Goal: Task Accomplishment & Management: Use online tool/utility

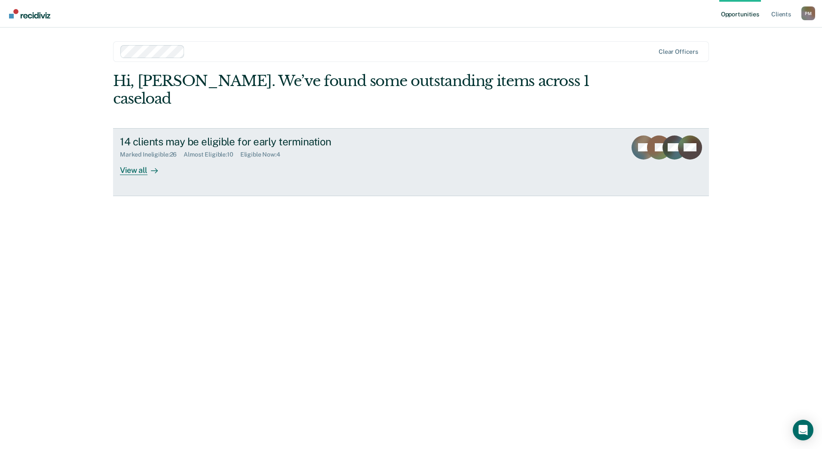
click at [138, 158] on div "View all" at bounding box center [144, 166] width 48 height 17
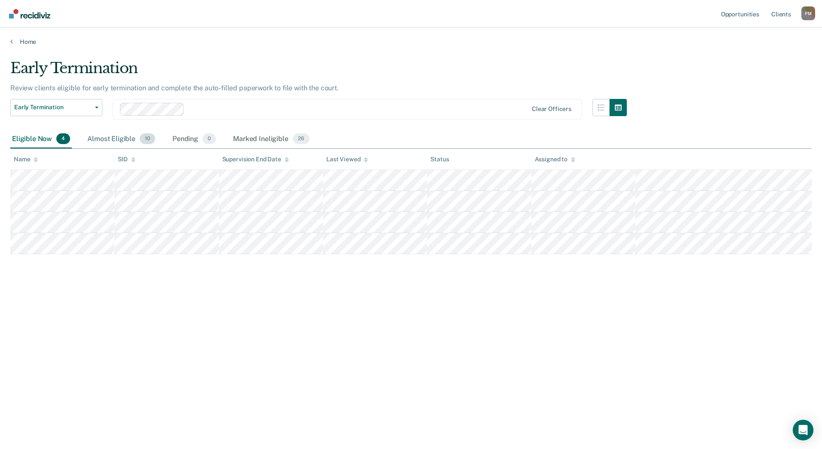
click at [111, 139] on div "Almost Eligible 10" at bounding box center [121, 139] width 71 height 19
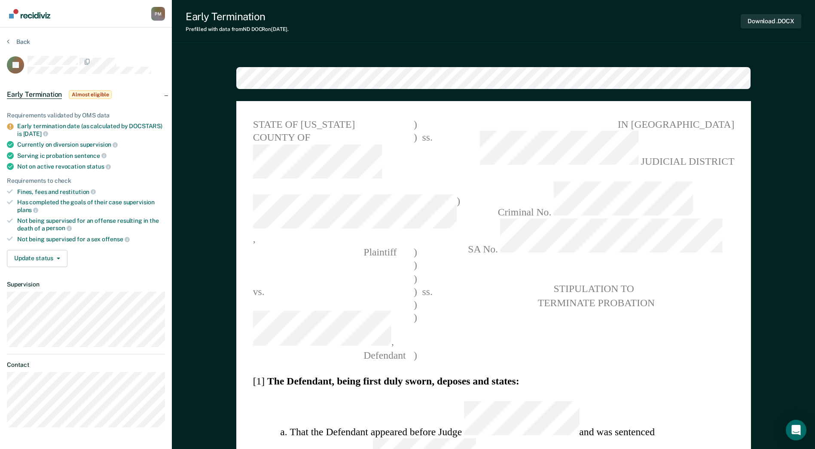
type textarea "x"
click at [22, 43] on button "Back" at bounding box center [18, 42] width 23 height 8
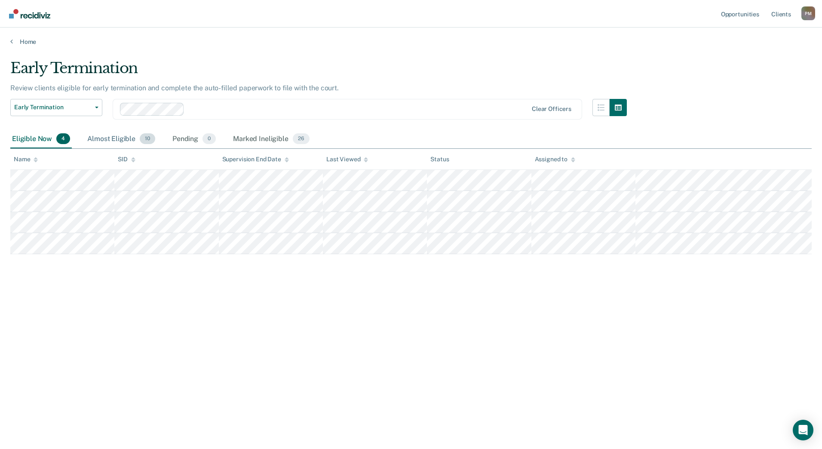
click at [124, 137] on div "Almost Eligible 10" at bounding box center [121, 139] width 71 height 19
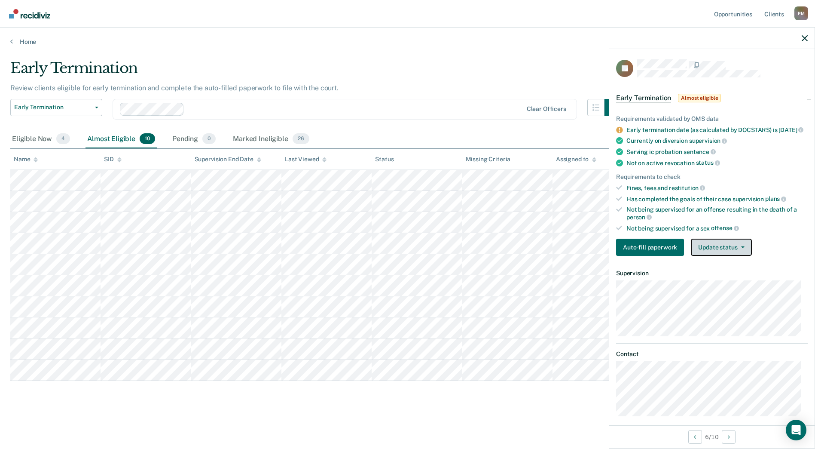
click at [741, 248] on icon "button" at bounding box center [742, 247] width 3 height 2
click at [731, 288] on button "Mark Ineligible" at bounding box center [732, 282] width 83 height 14
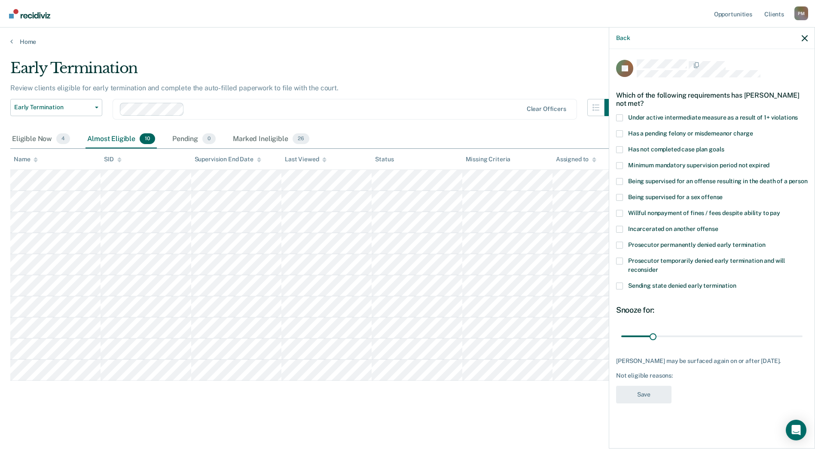
click at [620, 247] on span at bounding box center [619, 244] width 7 height 7
click at [765, 241] on input "Prosecutor permanently denied early termination" at bounding box center [765, 241] width 0 height 0
drag, startPoint x: 651, startPoint y: 336, endPoint x: 823, endPoint y: 336, distance: 171.9
type input "180"
click at [803, 336] on input "range" at bounding box center [711, 335] width 181 height 15
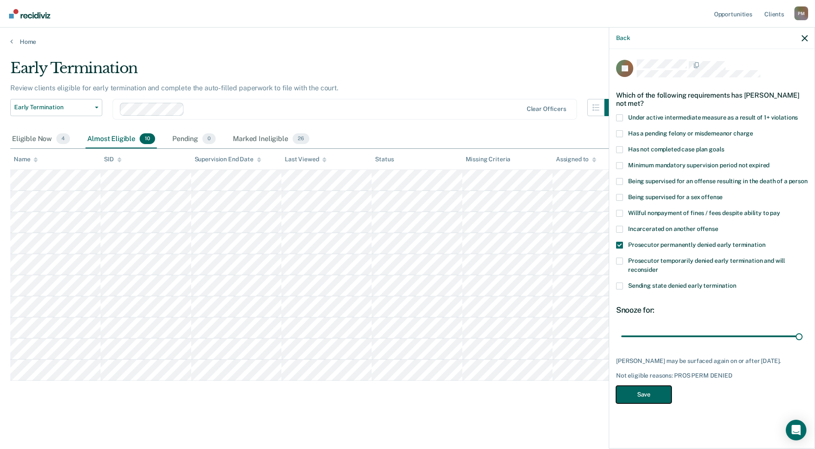
click at [655, 395] on button "Save" at bounding box center [643, 394] width 55 height 18
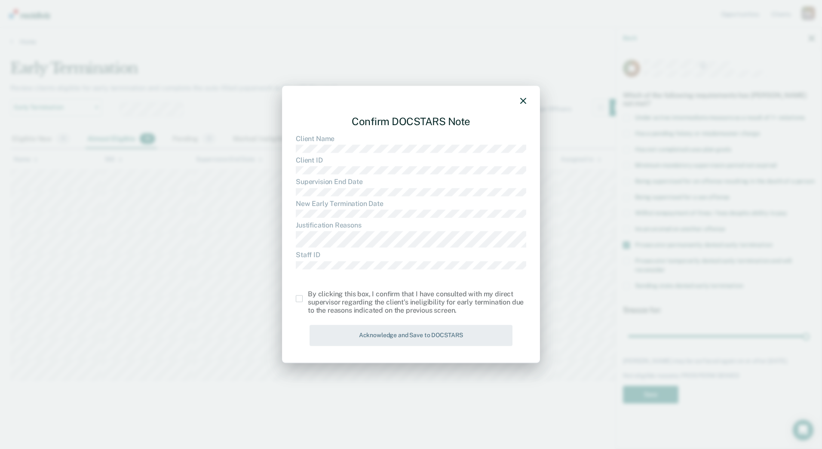
click at [296, 300] on span at bounding box center [299, 298] width 7 height 7
click at [308, 295] on input "checkbox" at bounding box center [308, 295] width 0 height 0
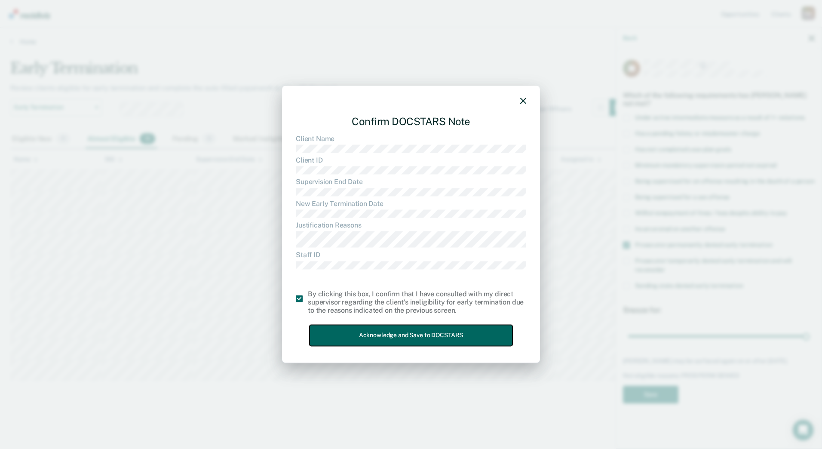
click at [329, 332] on button "Acknowledge and Save to DOCSTARS" at bounding box center [410, 335] width 203 height 21
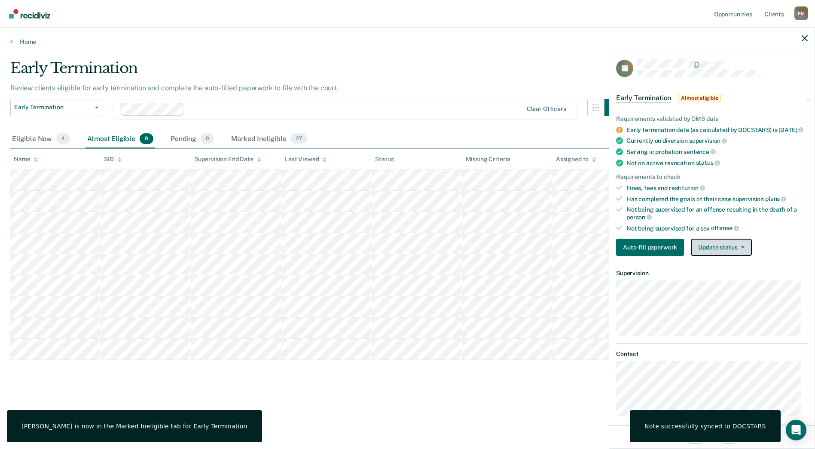
click at [746, 255] on button "Update status" at bounding box center [721, 246] width 61 height 17
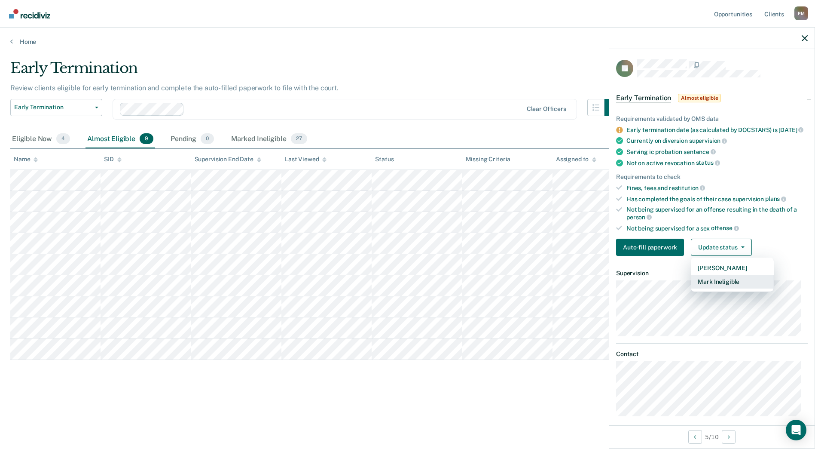
click at [738, 288] on button "Mark Ineligible" at bounding box center [732, 282] width 83 height 14
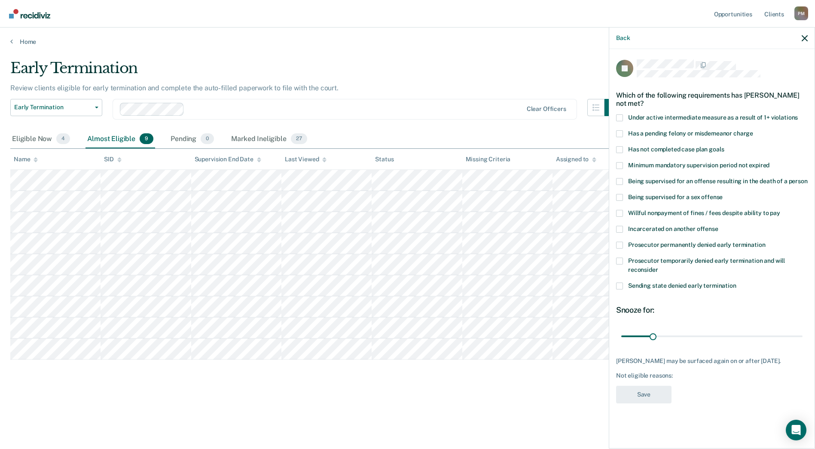
click at [617, 243] on span at bounding box center [619, 244] width 7 height 7
click at [765, 241] on input "Prosecutor permanently denied early termination" at bounding box center [765, 241] width 0 height 0
click at [621, 286] on span at bounding box center [619, 285] width 7 height 7
click at [737, 282] on input "Sending state denied early termination" at bounding box center [737, 282] width 0 height 0
click at [619, 243] on span at bounding box center [619, 244] width 7 height 7
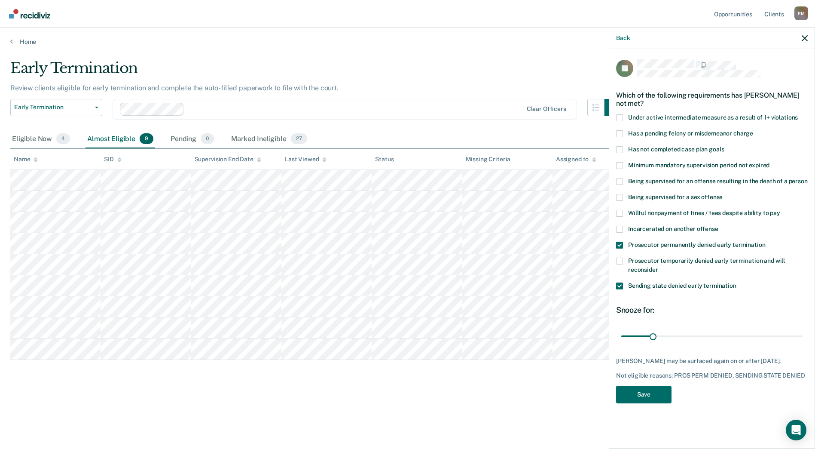
click at [765, 241] on input "Prosecutor permanently denied early termination" at bounding box center [765, 241] width 0 height 0
drag, startPoint x: 654, startPoint y: 337, endPoint x: 823, endPoint y: 331, distance: 169.4
type input "180"
click at [803, 331] on input "range" at bounding box center [711, 335] width 181 height 15
click at [644, 394] on button "Save" at bounding box center [643, 394] width 55 height 18
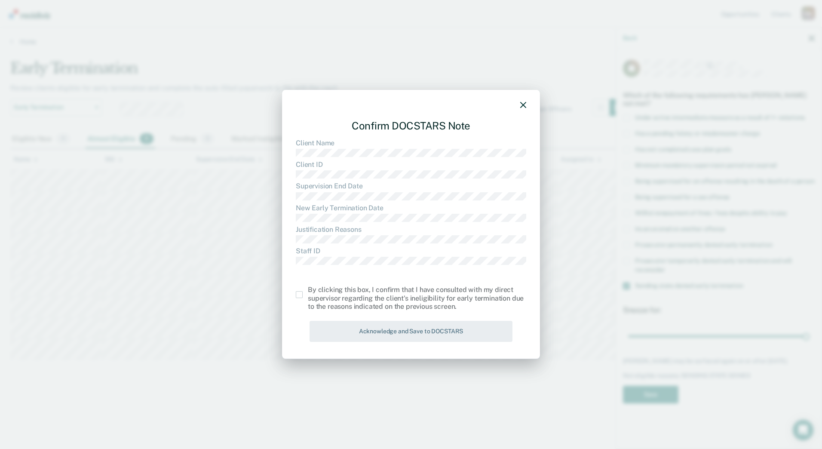
click at [299, 297] on span at bounding box center [299, 294] width 7 height 7
click at [308, 291] on input "checkbox" at bounding box center [308, 291] width 0 height 0
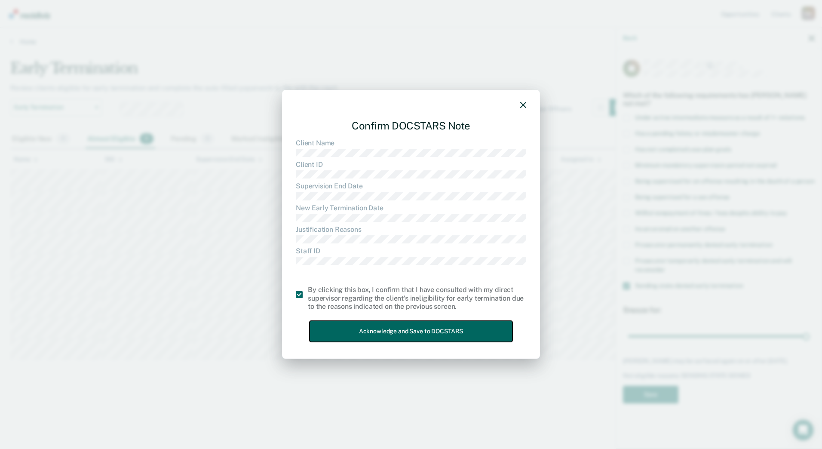
click at [351, 334] on button "Acknowledge and Save to DOCSTARS" at bounding box center [410, 331] width 203 height 21
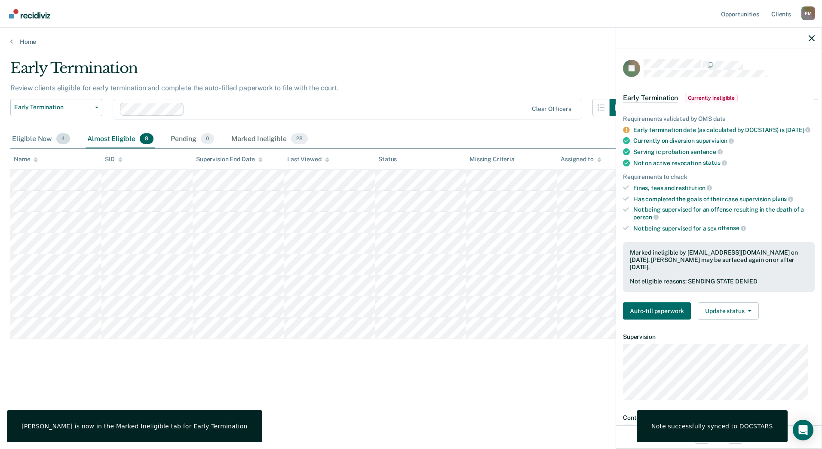
click at [39, 140] on div "Eligible Now 4" at bounding box center [40, 139] width 61 height 19
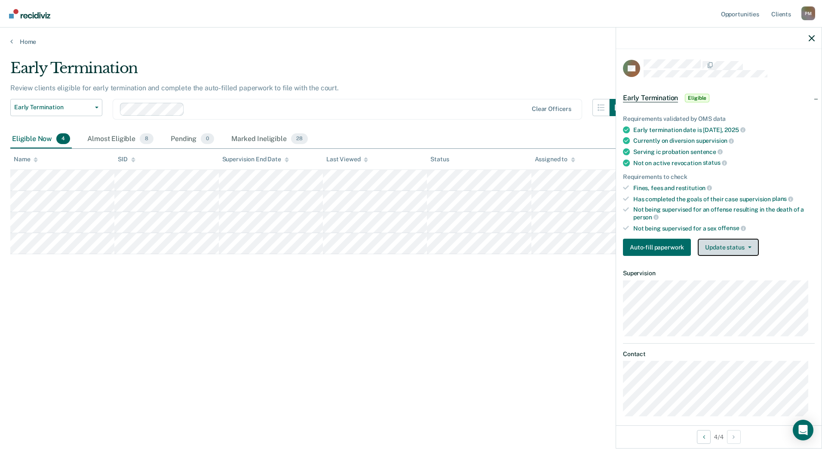
click at [729, 250] on button "Update status" at bounding box center [727, 246] width 61 height 17
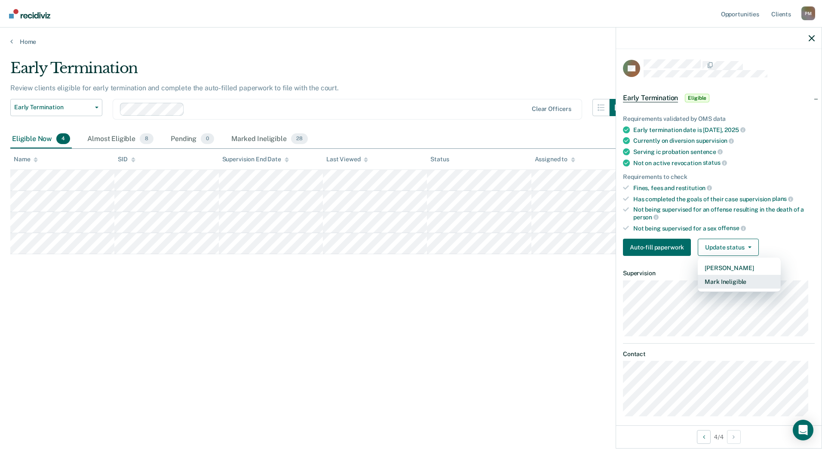
click at [733, 281] on button "Mark Ineligible" at bounding box center [738, 282] width 83 height 14
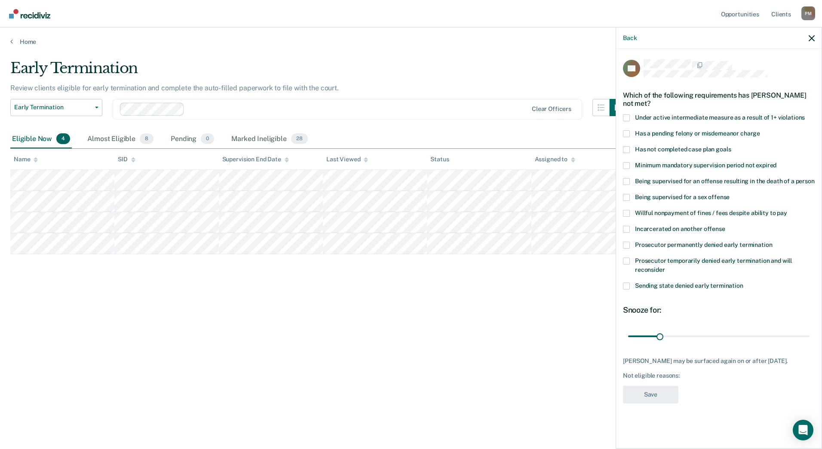
click at [623, 147] on span at bounding box center [626, 149] width 7 height 7
click at [730, 146] on input "Has not completed case plan goals" at bounding box center [730, 146] width 0 height 0
drag, startPoint x: 658, startPoint y: 336, endPoint x: 748, endPoint y: 345, distance: 90.2
type input "120"
click at [748, 343] on input "range" at bounding box center [718, 335] width 181 height 15
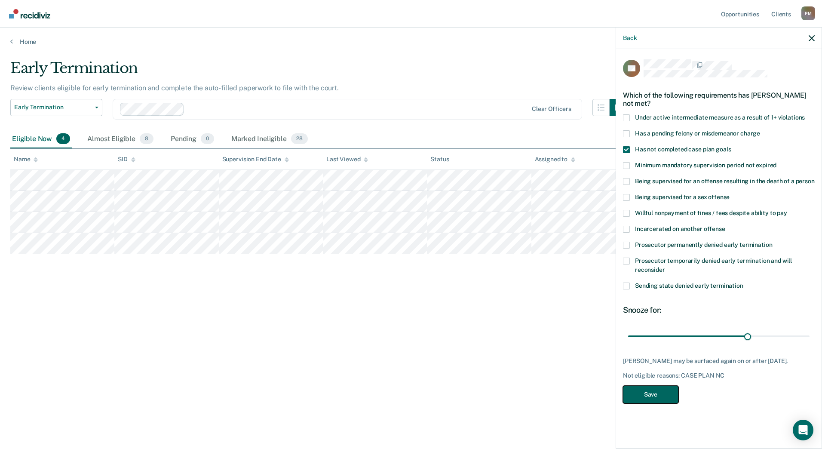
click at [666, 400] on button "Save" at bounding box center [650, 394] width 55 height 18
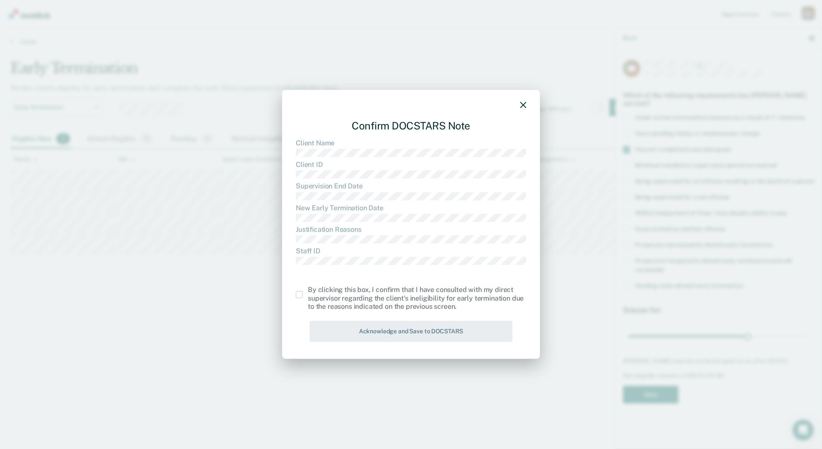
drag, startPoint x: 298, startPoint y: 296, endPoint x: 318, endPoint y: 315, distance: 28.0
click at [304, 301] on div "By clicking this box, I confirm that I have consulted with my direct supervisor…" at bounding box center [411, 298] width 230 height 25
click at [300, 296] on span at bounding box center [299, 294] width 7 height 7
click at [308, 291] on input "checkbox" at bounding box center [308, 291] width 0 height 0
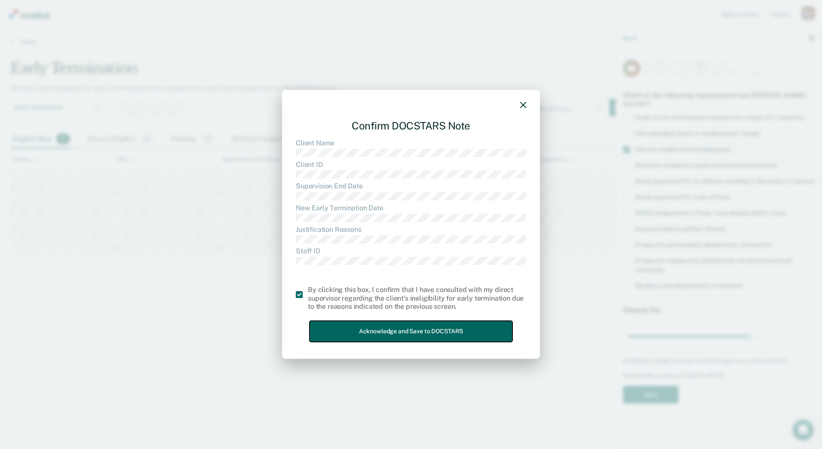
click at [337, 332] on button "Acknowledge and Save to DOCSTARS" at bounding box center [410, 331] width 203 height 21
